Goal: Entertainment & Leisure: Consume media (video, audio)

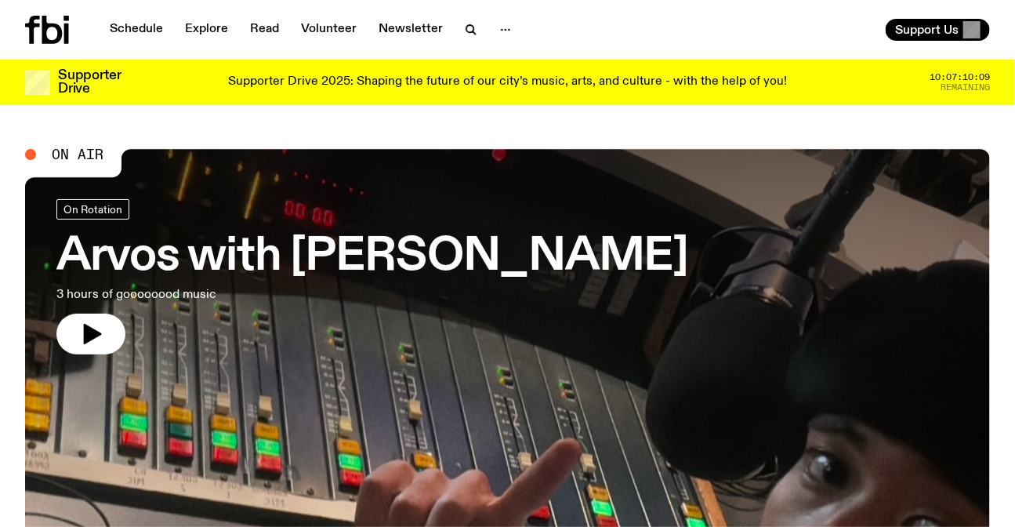
click at [204, 29] on link "Explore" at bounding box center [207, 30] width 62 height 22
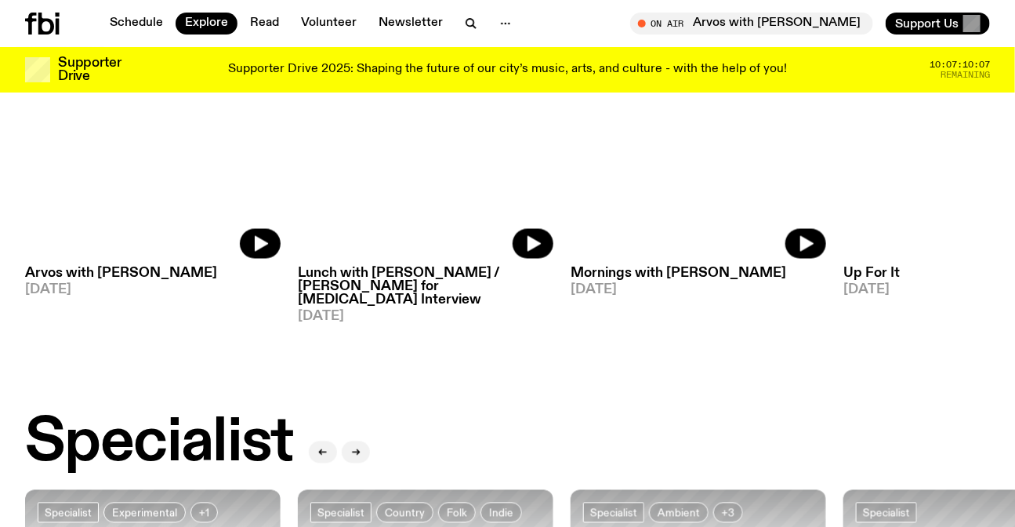
scroll to position [843, 0]
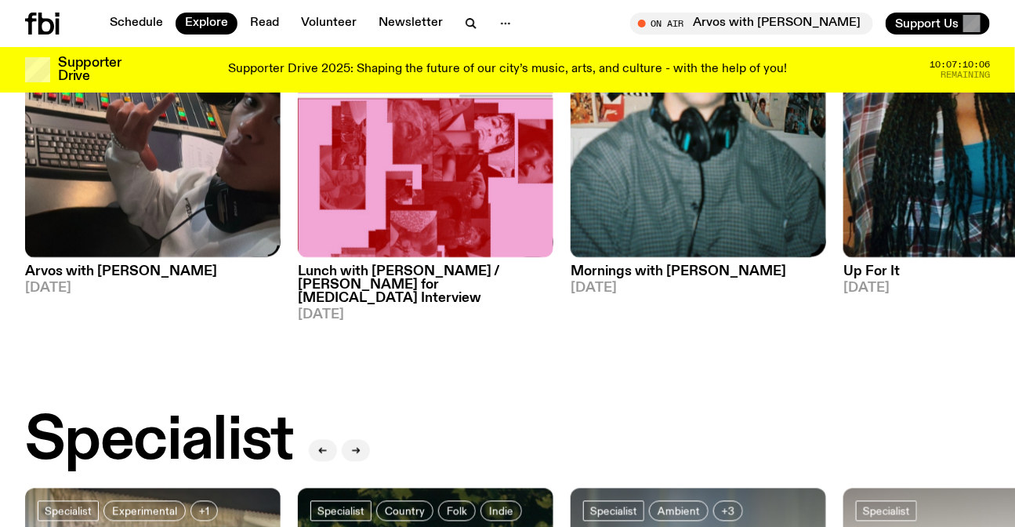
drag, startPoint x: 674, startPoint y: 164, endPoint x: 401, endPoint y: 168, distance: 272.9
click at [571, 169] on img at bounding box center [699, 87] width 256 height 341
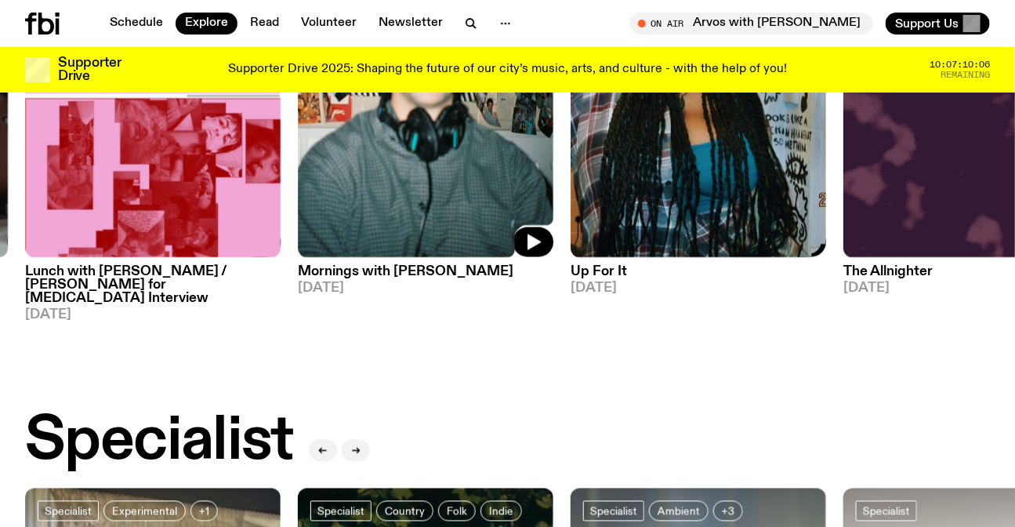
click at [642, 154] on img at bounding box center [699, 87] width 256 height 341
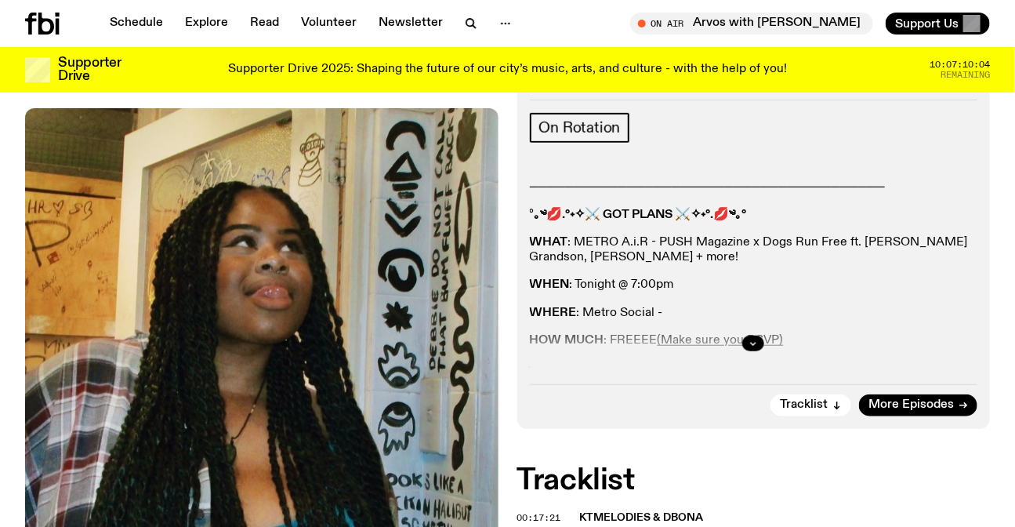
scroll to position [213, 0]
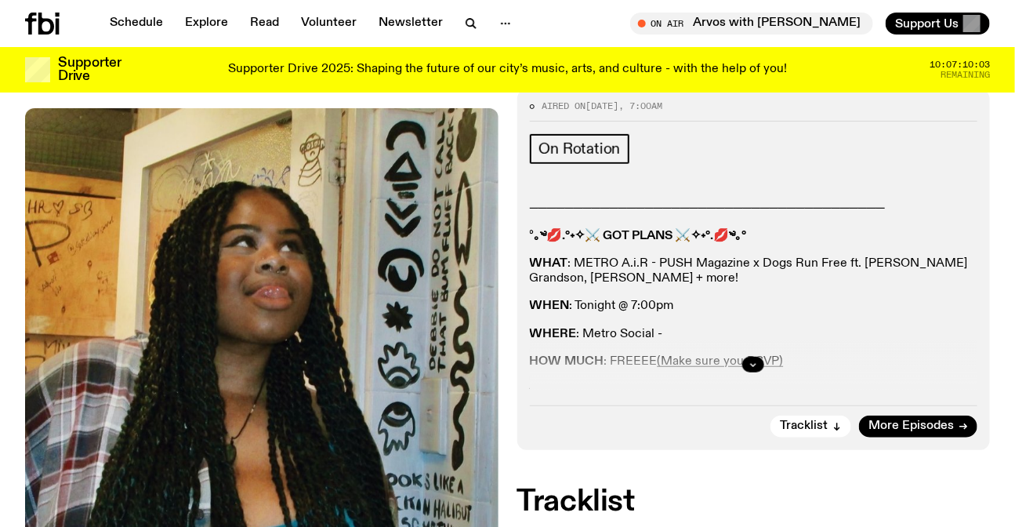
click at [623, 260] on p "WHAT : METRO A.i.R - PUSH Magazine x Dogs Run Free ft. [PERSON_NAME] Grandson, …" at bounding box center [754, 271] width 449 height 30
click at [757, 360] on icon "button" at bounding box center [753, 364] width 9 height 9
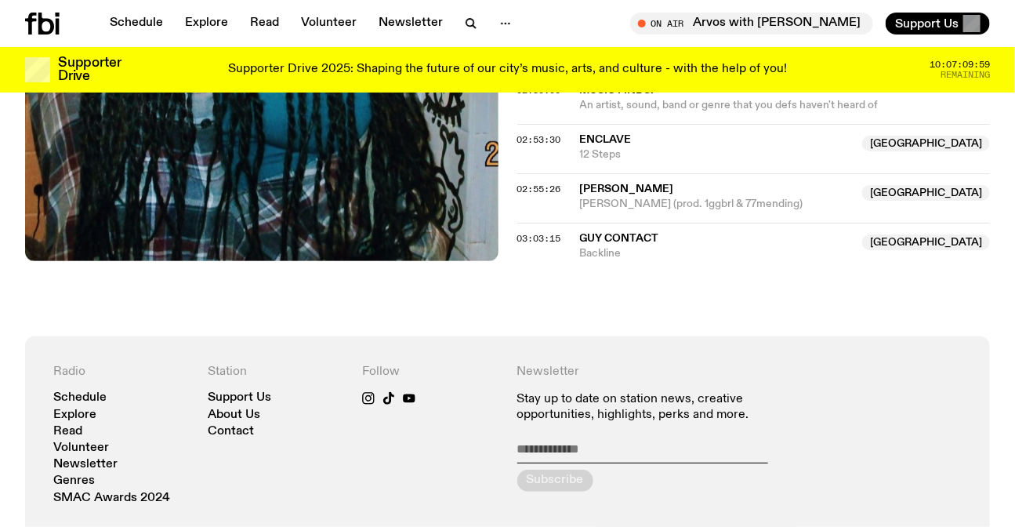
scroll to position [2067, 0]
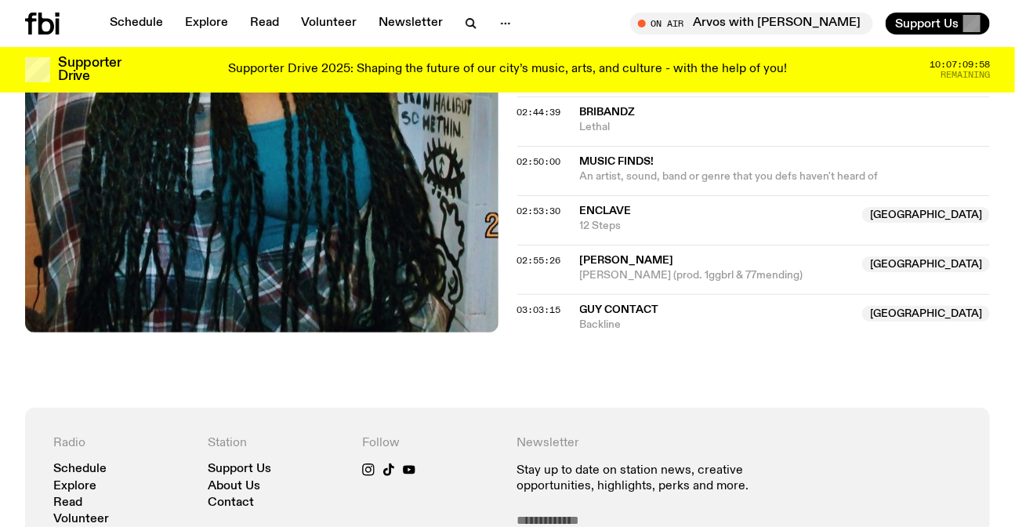
click at [55, 22] on icon at bounding box center [42, 24] width 35 height 22
